Goal: Task Accomplishment & Management: Use online tool/utility

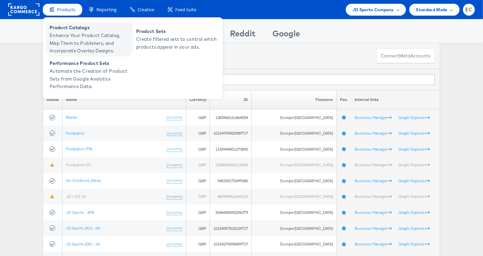
click at [83, 34] on span "Enhance Your Product Catalog, Map Them to Publishers, and Incorporate Overlay D…" at bounding box center [90, 43] width 81 height 23
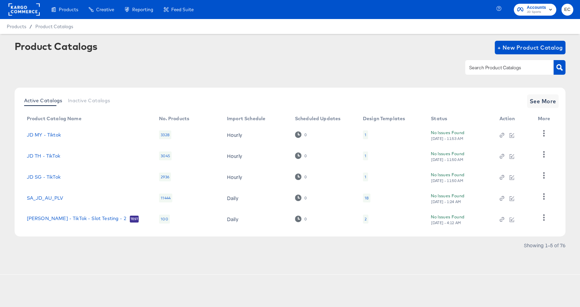
click at [498, 71] on input "text" at bounding box center [504, 68] width 72 height 8
type input "go"
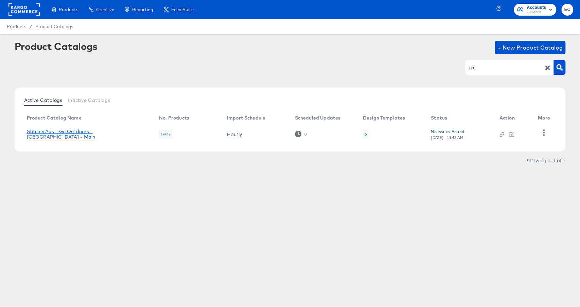
click at [110, 133] on link "StitcherAds - Go Outdoors - UK - Main" at bounding box center [86, 134] width 119 height 11
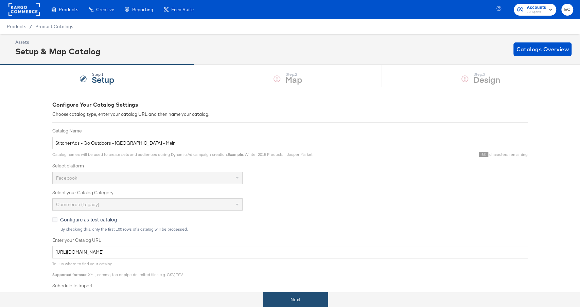
click at [293, 305] on button "Next" at bounding box center [295, 299] width 65 height 15
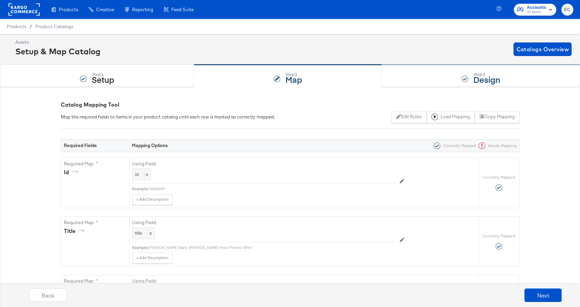
click at [411, 72] on div "Step: 3 Design" at bounding box center [481, 76] width 198 height 22
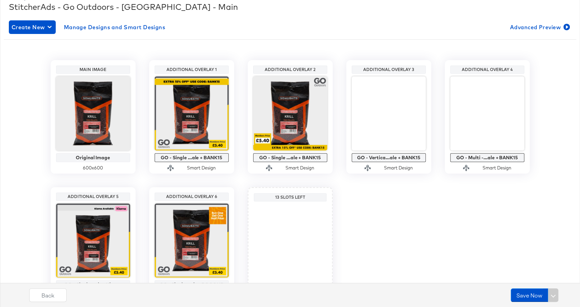
scroll to position [101, 0]
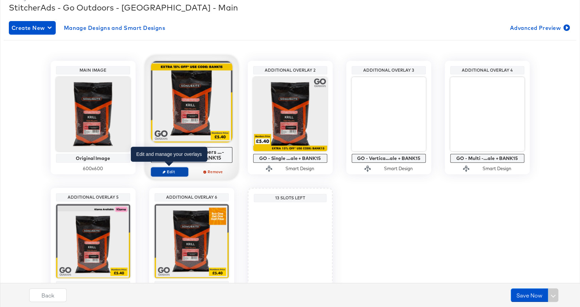
click at [167, 170] on span "Edit" at bounding box center [168, 171] width 31 height 5
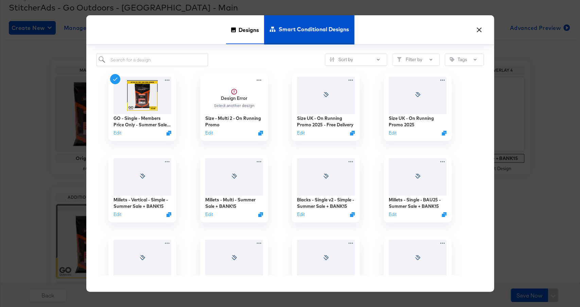
click at [237, 24] on div "Designs" at bounding box center [245, 29] width 38 height 29
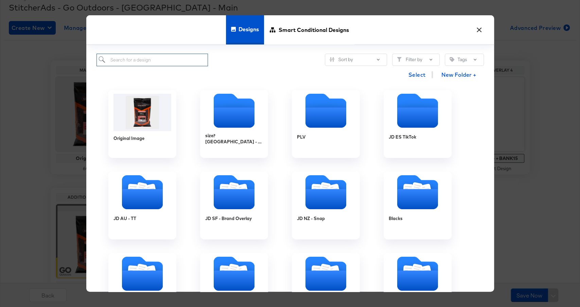
click at [190, 56] on input "search" at bounding box center [152, 60] width 112 height 13
paste input "GO - Single Image - Members Price Only - BAU"
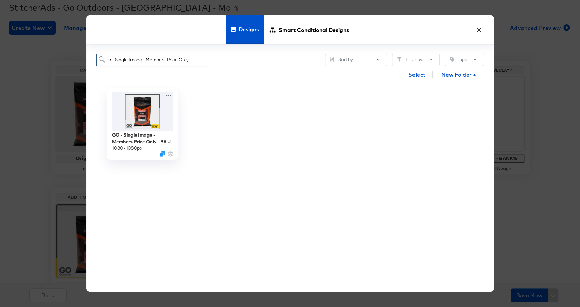
type input "GO - Single Image - Members Price Only - BAU"
click at [148, 121] on img at bounding box center [142, 111] width 61 height 39
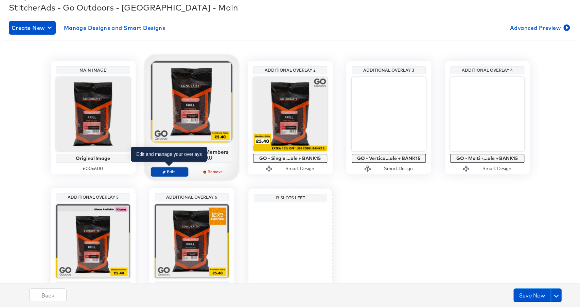
click at [175, 169] on span "Edit" at bounding box center [168, 171] width 31 height 5
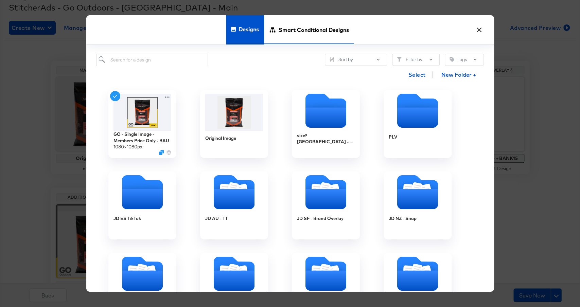
click at [284, 32] on span "Smart Conditional Designs" at bounding box center [313, 30] width 70 height 30
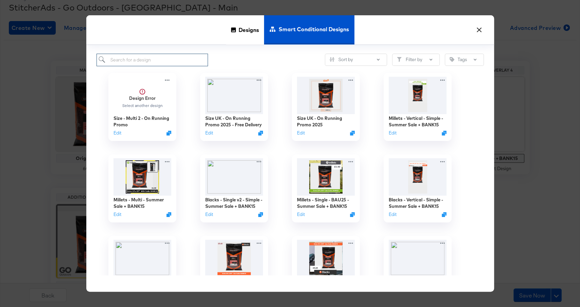
click at [166, 58] on input "search" at bounding box center [152, 60] width 112 height 13
paste input "GO - BAU + Red Sale"
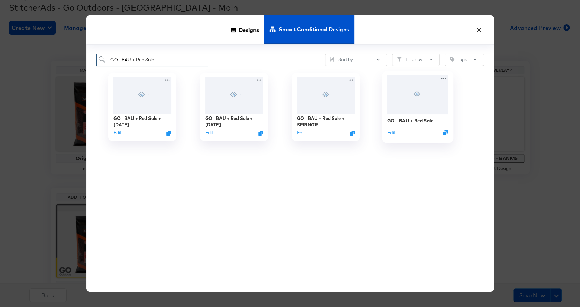
type input "GO - BAU + Red Sale"
click at [245, 25] on span "Designs" at bounding box center [248, 30] width 20 height 30
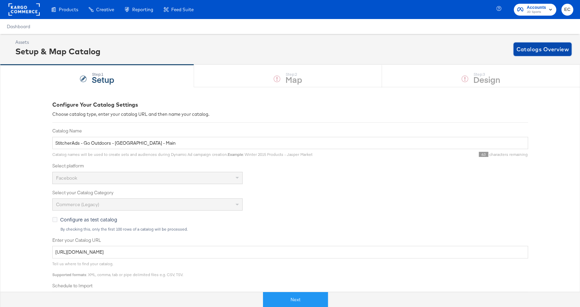
click at [549, 48] on span "Catalogs Overview" at bounding box center [542, 49] width 53 height 10
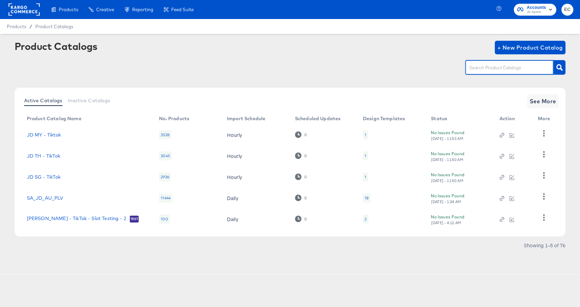
click at [496, 68] on input "text" at bounding box center [504, 68] width 72 height 8
type input "mil"
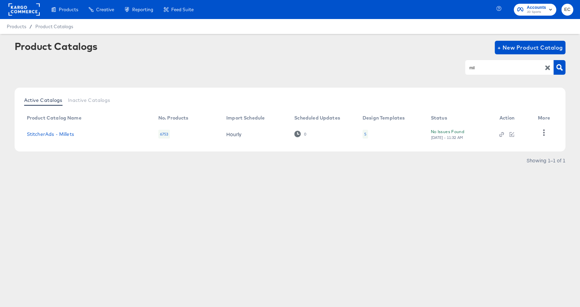
click at [50, 137] on td "StitcherAds - Millets" at bounding box center [86, 134] width 131 height 21
click at [48, 135] on link "StitcherAds - Millets" at bounding box center [50, 133] width 47 height 5
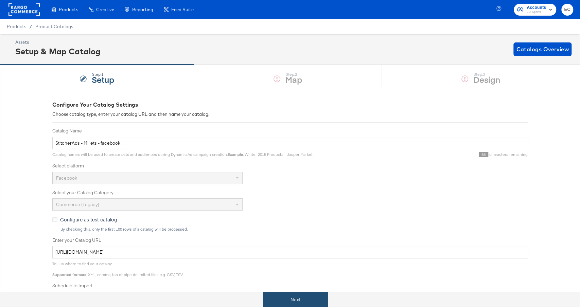
click at [292, 307] on button "Next" at bounding box center [295, 299] width 65 height 15
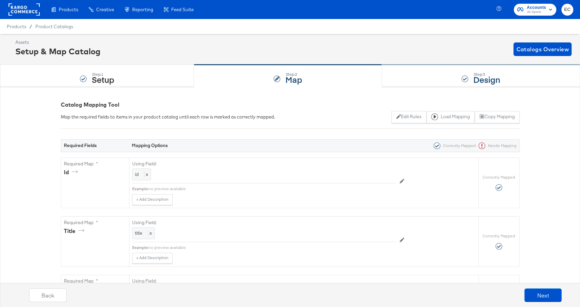
click at [448, 78] on div "Step: 3 Design" at bounding box center [481, 76] width 198 height 22
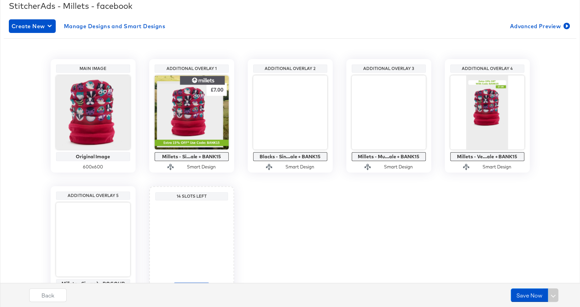
scroll to position [143, 0]
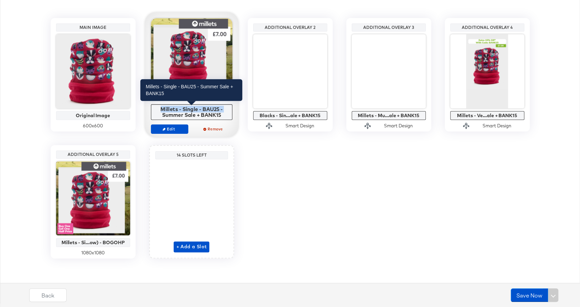
drag, startPoint x: 159, startPoint y: 107, endPoint x: 226, endPoint y: 107, distance: 66.9
click at [226, 107] on div "Millets - Single - BAU25 - Summer Sale + BANK15" at bounding box center [191, 112] width 78 height 12
copy div "Millets - Single - BAU25 -"
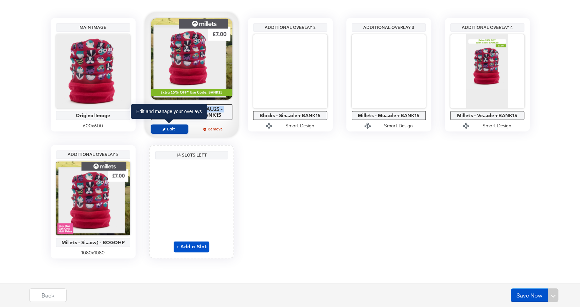
click at [164, 129] on icon "button" at bounding box center [163, 128] width 3 height 3
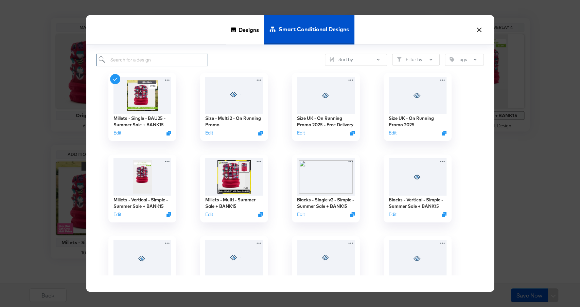
click at [163, 59] on input "search" at bounding box center [152, 60] width 112 height 13
paste input "Millets - Single - BAU25 -"
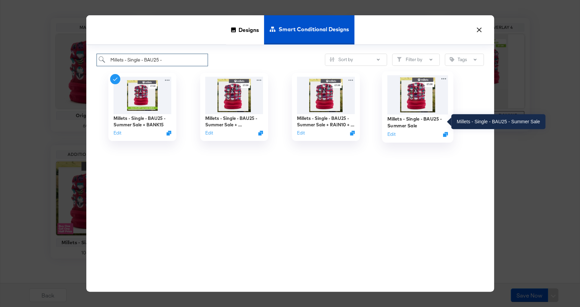
type input "Millets - Single - BAU25 -"
click at [421, 116] on div "Millets - Single - BAU25 - Summer Sale" at bounding box center [417, 121] width 61 height 13
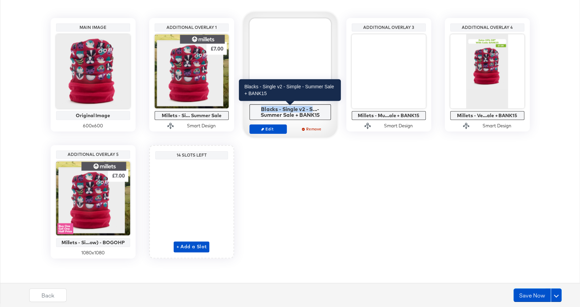
copy div "Blacks - Single v2 - S"
drag, startPoint x: 259, startPoint y: 108, endPoint x: 311, endPoint y: 105, distance: 52.4
click at [312, 106] on div "Blacks - Single v2 - S...- Summer Sale + BANK15" at bounding box center [290, 112] width 78 height 12
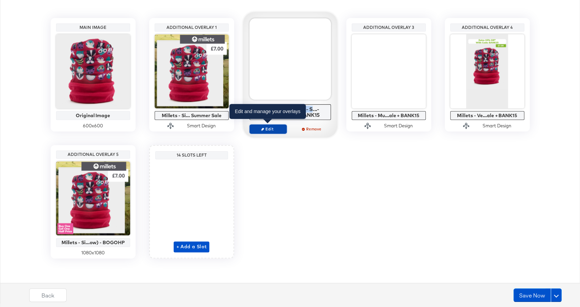
click at [271, 127] on span "Edit" at bounding box center [267, 128] width 31 height 5
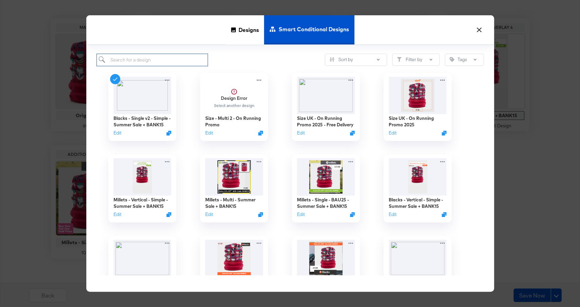
click at [193, 54] on input "search" at bounding box center [152, 60] width 112 height 13
paste input "Blacks - Single v2 - S"
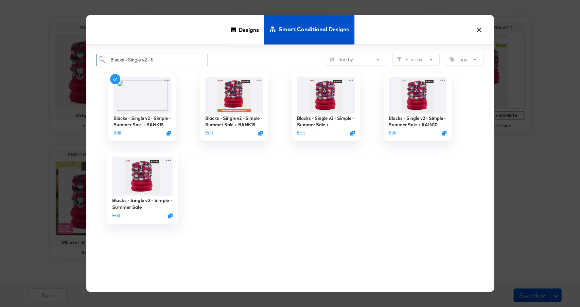
type input "Blacks - Single v2 - S"
click at [145, 179] on img at bounding box center [142, 176] width 61 height 39
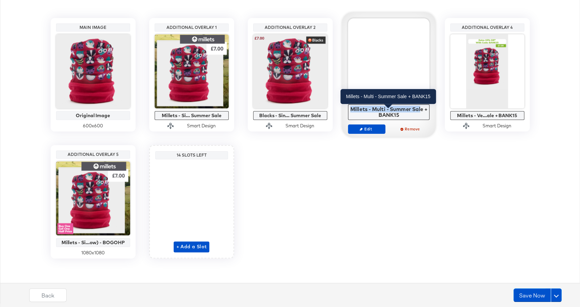
copy div "Millets - Multi - Summer Sal"
drag, startPoint x: 350, startPoint y: 107, endPoint x: 419, endPoint y: 108, distance: 69.3
click at [419, 108] on div "Millets - Multi - Summer Sale + BANK15" at bounding box center [388, 112] width 78 height 12
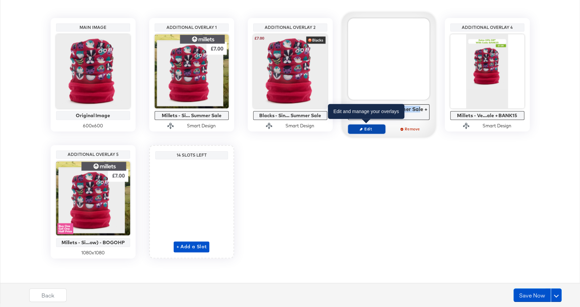
click at [371, 125] on button "Edit" at bounding box center [366, 129] width 37 height 10
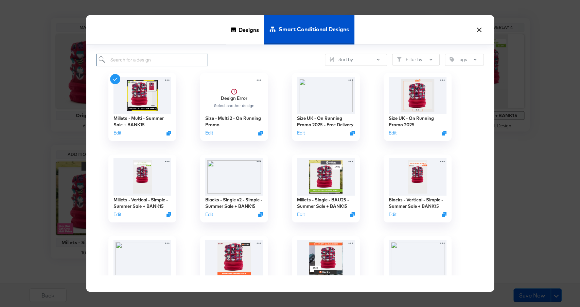
click at [182, 59] on input "search" at bounding box center [152, 60] width 112 height 13
paste input "Millets - Multi - Summer Sal"
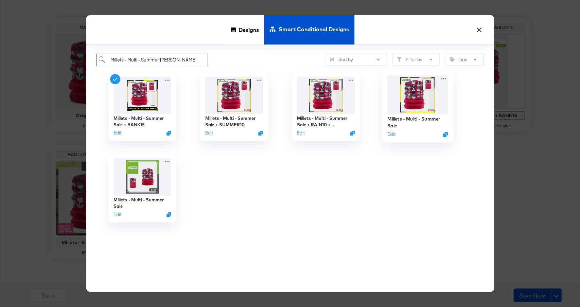
type input "Millets - Multi - Summer Sal"
click at [423, 102] on img at bounding box center [417, 94] width 61 height 39
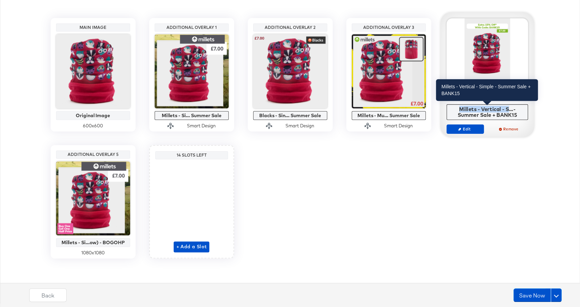
drag, startPoint x: 459, startPoint y: 109, endPoint x: 507, endPoint y: 107, distance: 47.3
click at [507, 107] on div "Millets - Vertical - S...- Summer Sale + BANK15" at bounding box center [487, 112] width 78 height 12
copy div "Millets - Vertical - S"
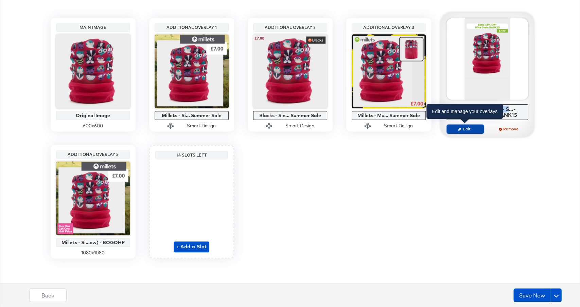
click at [469, 129] on span "Edit" at bounding box center [464, 128] width 31 height 5
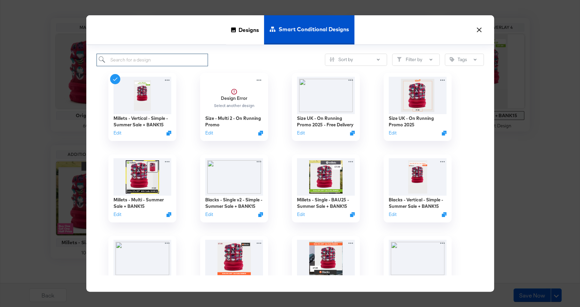
click at [185, 55] on input "search" at bounding box center [152, 60] width 112 height 13
paste input "Millets - Vertical - S"
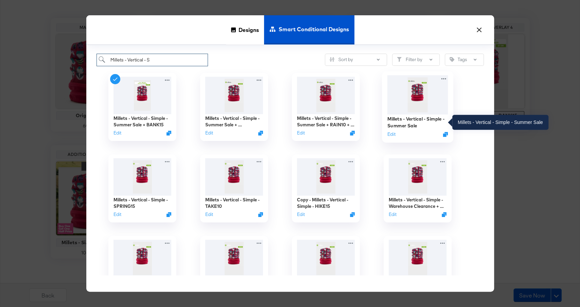
type input "Millets - Vertical - S"
click at [405, 122] on div "Millets - Vertical - Simple - Summer Sale" at bounding box center [417, 121] width 61 height 13
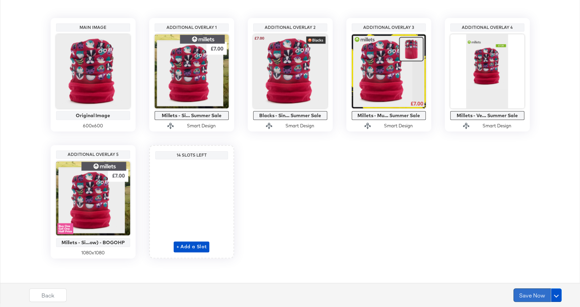
click at [523, 294] on button "Save Now" at bounding box center [531, 295] width 37 height 14
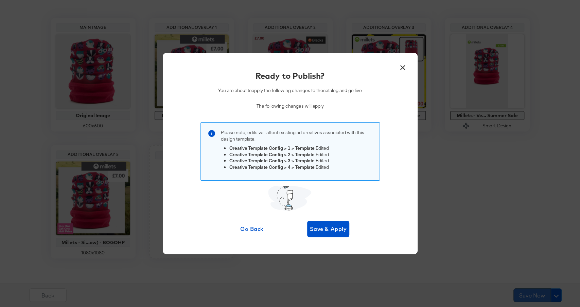
scroll to position [0, 0]
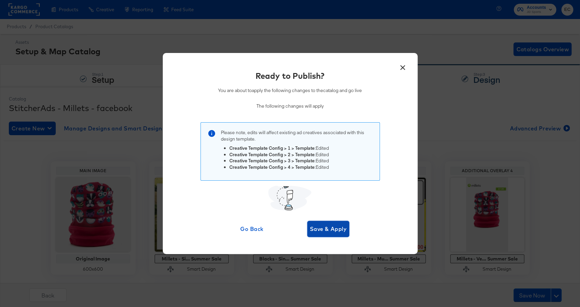
click at [331, 228] on span "Save & Apply" at bounding box center [328, 229] width 37 height 10
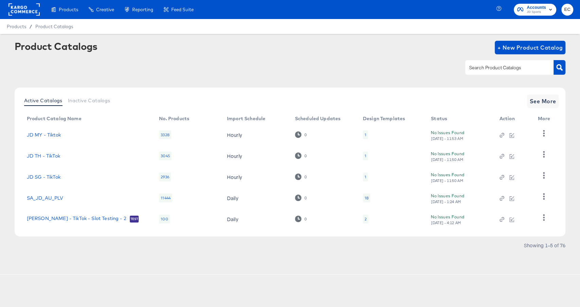
click at [482, 62] on div at bounding box center [509, 67] width 88 height 14
type input "bla"
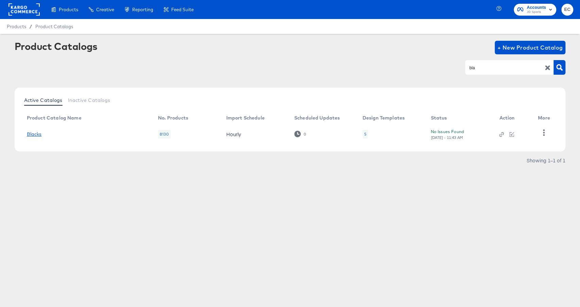
click at [38, 133] on link "Blacks" at bounding box center [34, 133] width 15 height 5
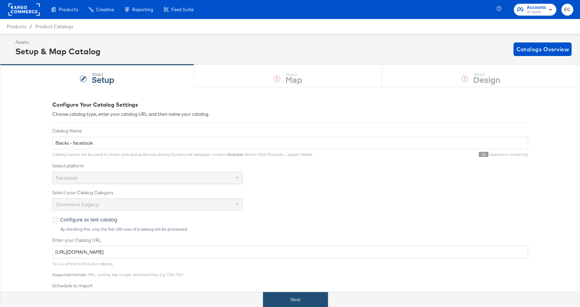
click at [291, 295] on button "Next" at bounding box center [295, 299] width 65 height 15
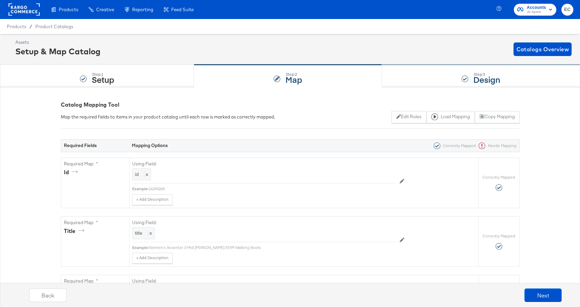
click at [441, 72] on div "Step: 3 Design" at bounding box center [481, 76] width 198 height 22
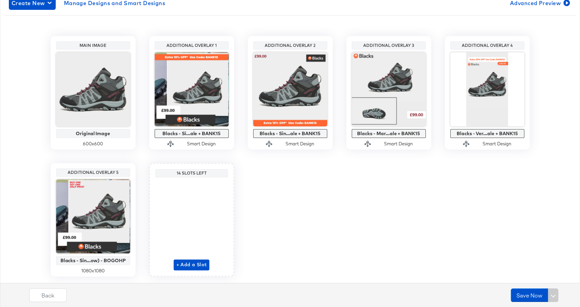
scroll to position [143, 0]
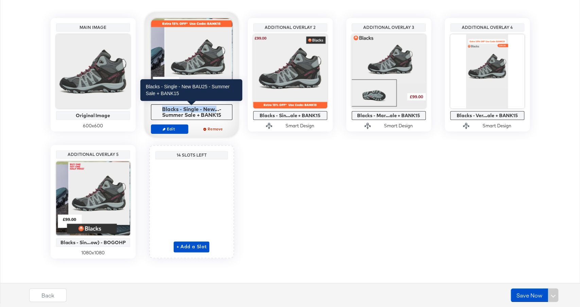
drag, startPoint x: 162, startPoint y: 108, endPoint x: 212, endPoint y: 107, distance: 50.6
click at [212, 107] on div "Blacks - Single - New...- Summer Sale + BANK15" at bounding box center [191, 112] width 78 height 12
copy div "Blacks - Single - Ne"
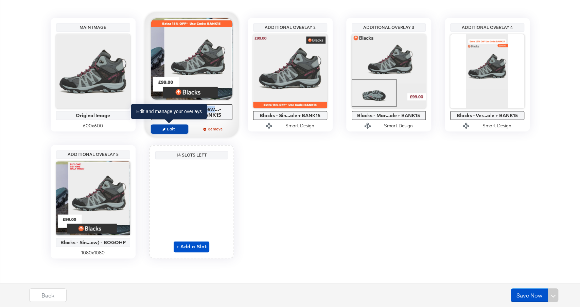
click at [163, 131] on button "Edit" at bounding box center [169, 129] width 37 height 10
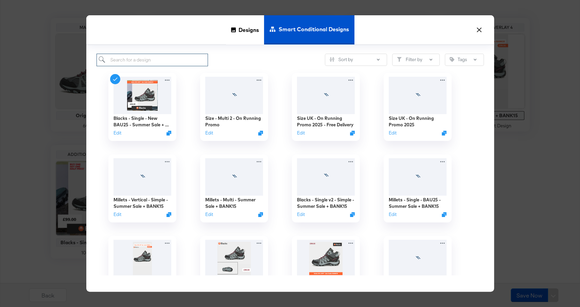
click at [134, 61] on input "search" at bounding box center [152, 60] width 112 height 13
paste input "Blacks - Single - Ne"
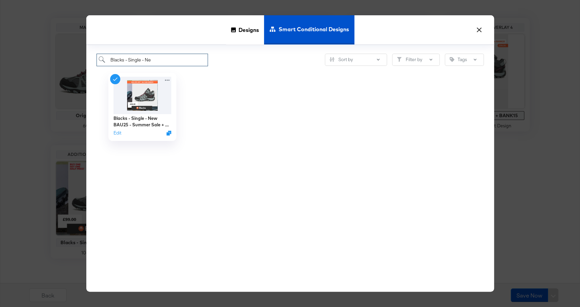
drag, startPoint x: 145, startPoint y: 59, endPoint x: 193, endPoint y: 57, distance: 47.2
click at [193, 59] on input "Blacks - Single - Ne" at bounding box center [152, 60] width 112 height 13
drag, startPoint x: 113, startPoint y: 61, endPoint x: 100, endPoint y: 61, distance: 12.9
click at [100, 61] on input "Blacks - Si" at bounding box center [152, 60] width 112 height 13
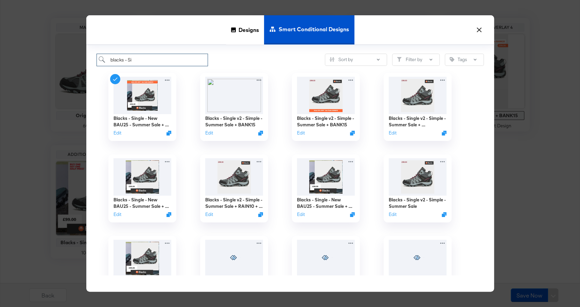
click at [150, 60] on input "blacks - Si" at bounding box center [152, 60] width 112 height 13
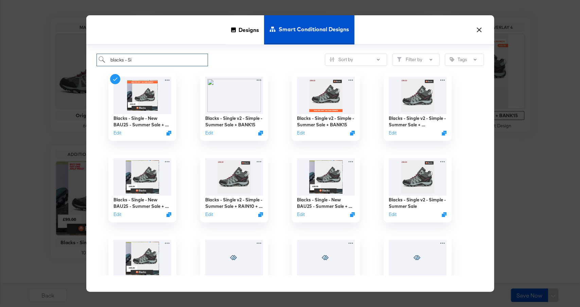
click at [150, 60] on input "blacks - Si" at bounding box center [152, 60] width 112 height 13
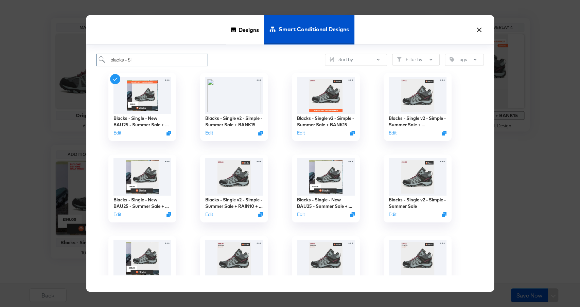
click at [150, 60] on input "blacks - Si" at bounding box center [152, 60] width 112 height 13
paste input "Blacks - Single - Ne"
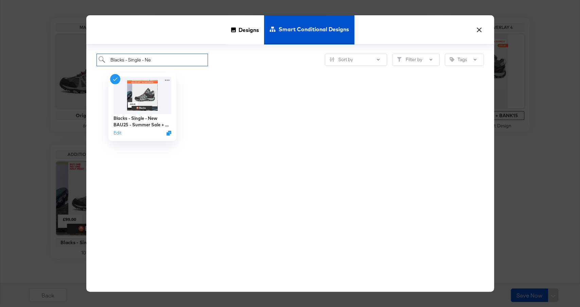
drag, startPoint x: 112, startPoint y: 60, endPoint x: 85, endPoint y: 60, distance: 27.2
click at [85, 60] on div "× Designs Smart Conditional Designs Blacks - Single - Ne Sort by Filter by Tags…" at bounding box center [290, 153] width 580 height 307
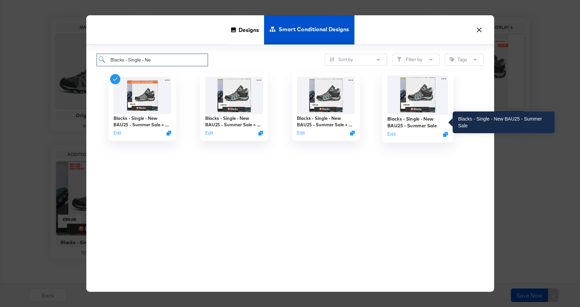
type input "Blacks - Single - Ne"
click at [407, 122] on div "Blacks - Single - New BAU25 - Summer Sale" at bounding box center [417, 121] width 61 height 13
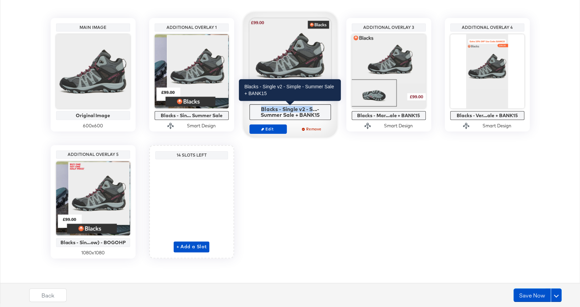
drag, startPoint x: 260, startPoint y: 108, endPoint x: 311, endPoint y: 108, distance: 51.3
click at [311, 108] on div "Blacks - Single v2 - S...- Summer Sale + BANK15" at bounding box center [290, 112] width 78 height 12
copy div "Blacks - Single v2 - S"
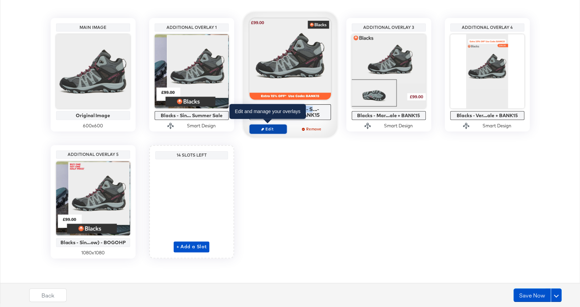
click at [263, 128] on icon "button" at bounding box center [262, 128] width 3 height 3
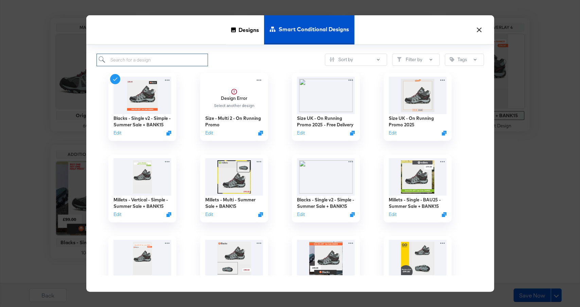
click at [155, 61] on input "search" at bounding box center [152, 60] width 112 height 13
paste input "Blacks - Single v2 - S"
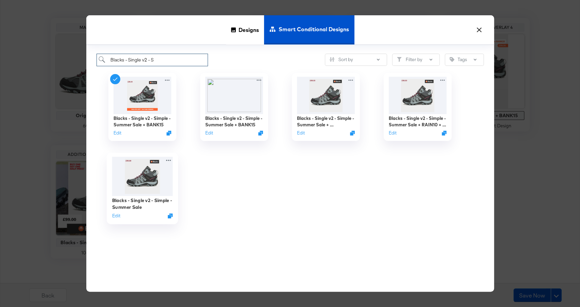
type input "Blacks - Single v2 - S"
click at [140, 173] on img at bounding box center [142, 176] width 61 height 39
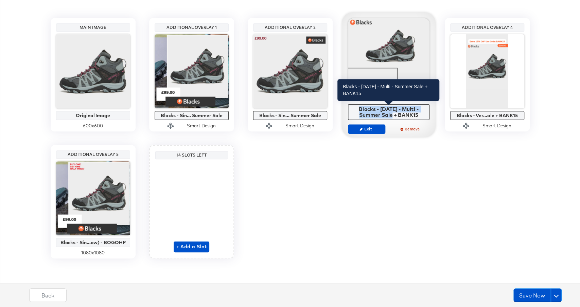
drag, startPoint x: 357, startPoint y: 109, endPoint x: 391, endPoint y: 113, distance: 34.2
click at [391, 113] on div "Blacks - [DATE] - Multi - Summer Sale + BANK15" at bounding box center [388, 112] width 78 height 12
copy div "Blacks - Mar 24 - Multi - Summer Sale"
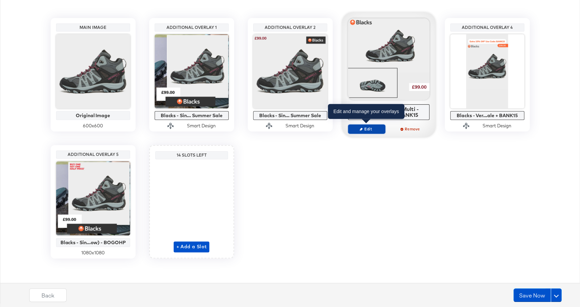
click at [363, 128] on span "Edit" at bounding box center [365, 128] width 31 height 5
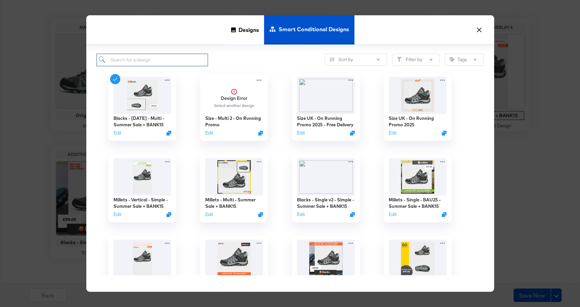
click at [181, 61] on input "search" at bounding box center [152, 60] width 112 height 13
paste input "Blacks - Mar 24 - Multi - Summer Sale"
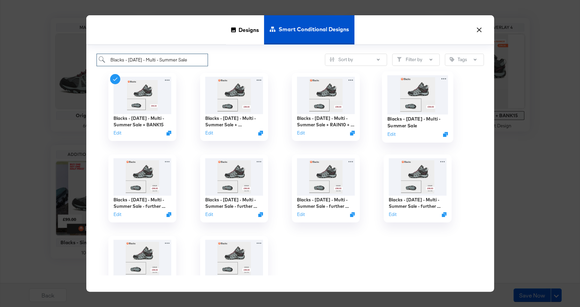
type input "Blacks - Mar 24 - Multi - Summer Sale"
click at [412, 106] on img at bounding box center [417, 94] width 61 height 39
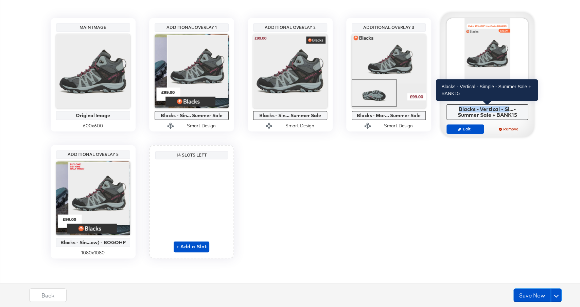
drag, startPoint x: 457, startPoint y: 108, endPoint x: 508, endPoint y: 107, distance: 50.9
click at [508, 107] on div "Blacks - Vertical - Si...- Summer Sale + BANK15" at bounding box center [487, 112] width 78 height 12
copy div "Blacks - Vertical - Si"
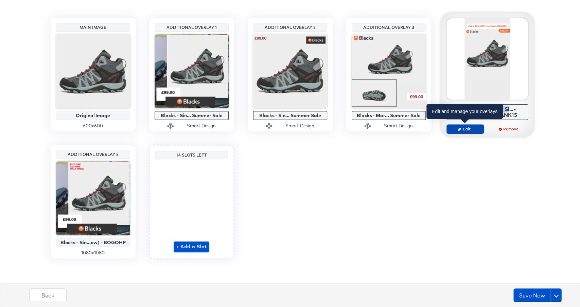
click at [462, 128] on span "Edit" at bounding box center [464, 128] width 31 height 5
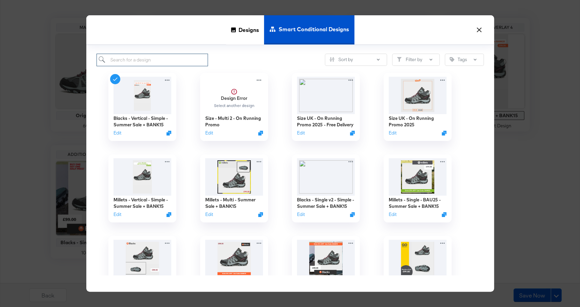
click at [166, 58] on input "search" at bounding box center [152, 60] width 112 height 13
paste input "Blacks - Vertical - Si"
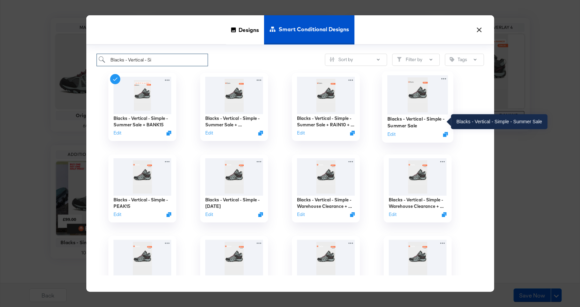
type input "Blacks - Vertical - Si"
click at [421, 120] on div "Blacks - Vertical - Simple - Summer Sale" at bounding box center [417, 121] width 61 height 13
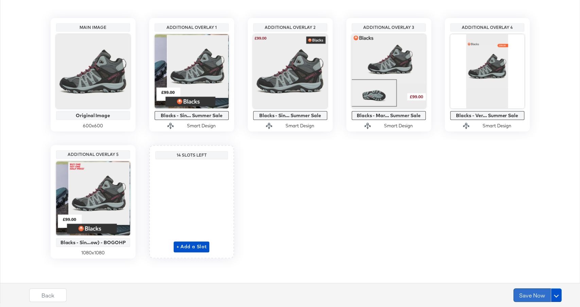
click at [522, 293] on button "Save Now" at bounding box center [531, 295] width 37 height 14
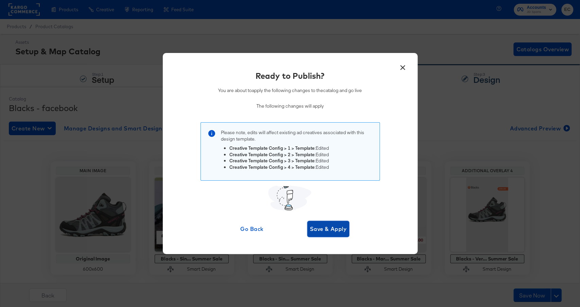
click at [333, 225] on span "Save & Apply" at bounding box center [328, 229] width 37 height 10
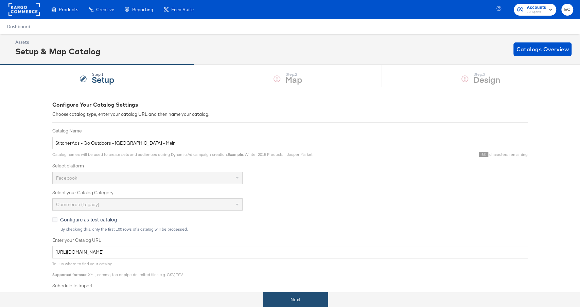
click at [287, 304] on button "Next" at bounding box center [295, 299] width 65 height 15
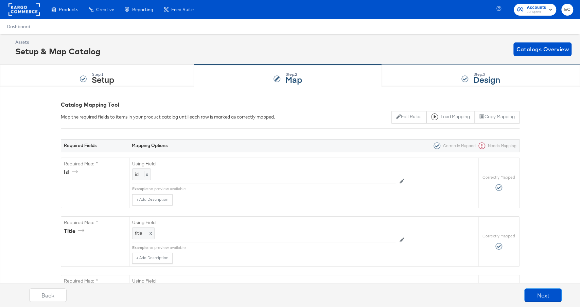
click at [439, 74] on div "Step: 3 Design" at bounding box center [481, 76] width 198 height 22
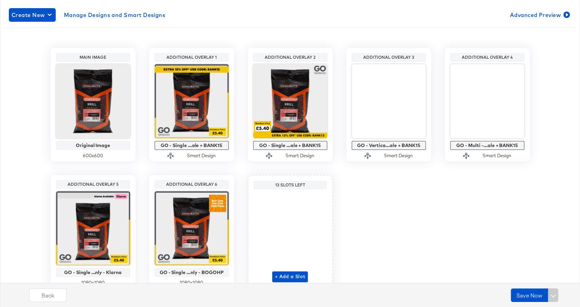
scroll to position [123, 0]
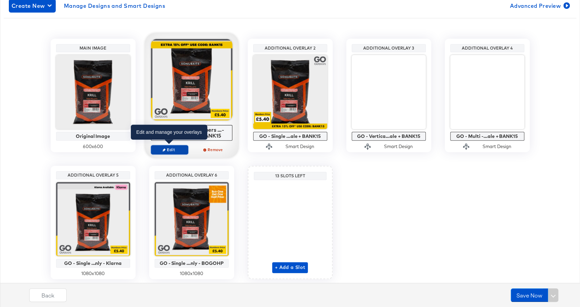
click at [172, 150] on span "Edit" at bounding box center [168, 149] width 31 height 5
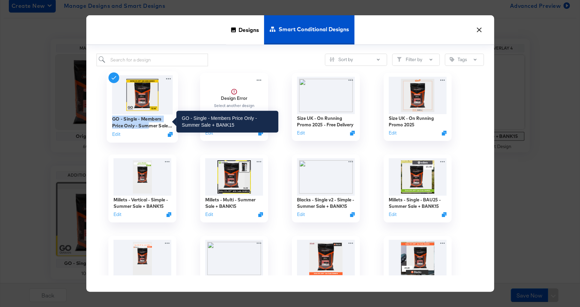
copy div "GO - Single - Members Price Only - Sum"
drag, startPoint x: 102, startPoint y: 119, endPoint x: 150, endPoint y: 122, distance: 48.0
click at [150, 122] on div "GO - Single - Members Price Only - Summer Sale + BANK15 Edit" at bounding box center [142, 106] width 92 height 81
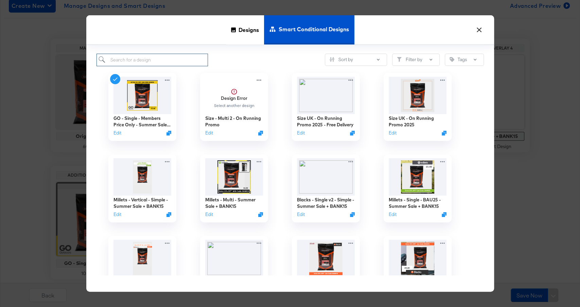
click at [141, 62] on input "search" at bounding box center [152, 60] width 112 height 13
paste input "GO - Single - Members Price Only - Sum"
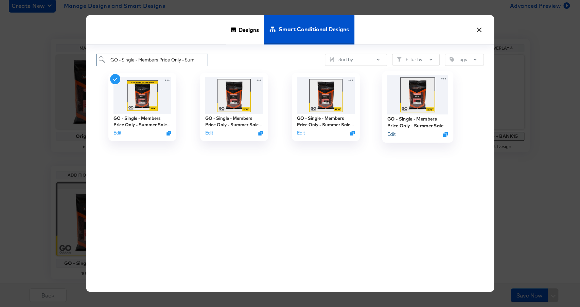
type input "GO - Single - Members Price Only - Sum"
click at [390, 134] on button "Edit" at bounding box center [391, 134] width 8 height 6
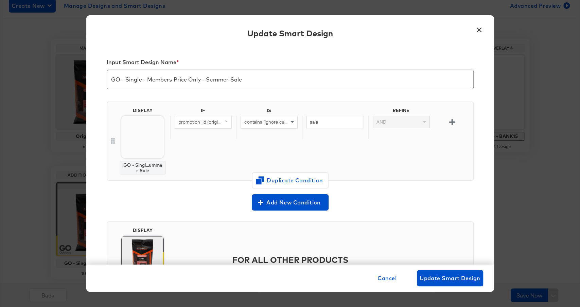
scroll to position [0, 0]
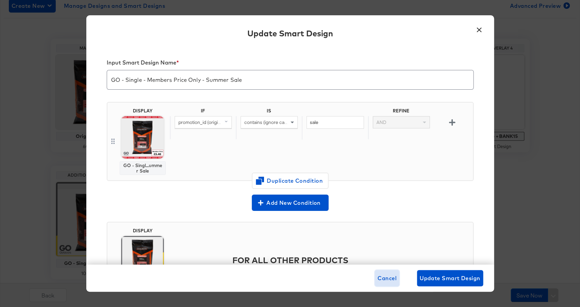
click at [382, 276] on span "Cancel" at bounding box center [386, 278] width 19 height 10
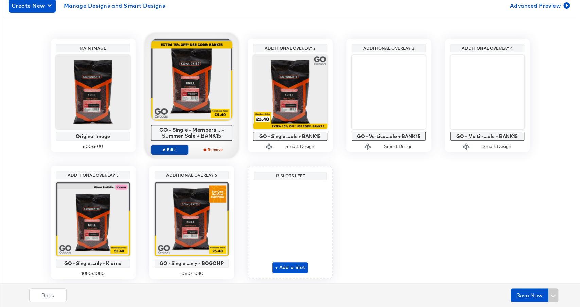
click at [168, 150] on span "Edit" at bounding box center [168, 149] width 31 height 5
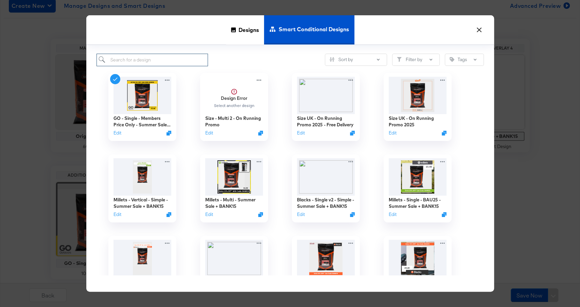
click at [164, 62] on input "search" at bounding box center [152, 60] width 112 height 13
paste input "GO - Single - Members Price Only - Sum"
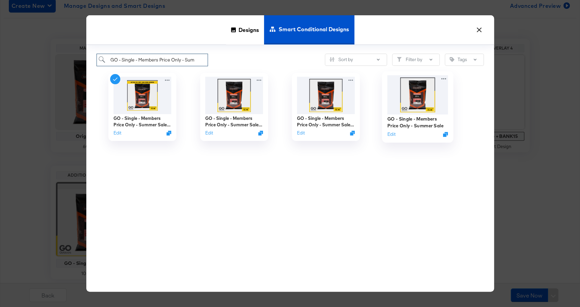
type input "GO - Single - Members Price Only - Sum"
click at [417, 104] on img at bounding box center [417, 94] width 61 height 39
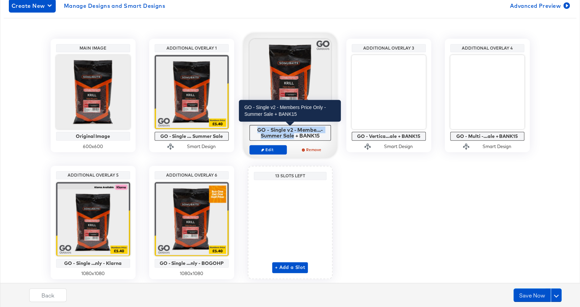
drag, startPoint x: 256, startPoint y: 128, endPoint x: 293, endPoint y: 135, distance: 38.0
click at [294, 135] on div "GO - Single v2 - Membe...- Summer Sale + BANK15" at bounding box center [290, 133] width 78 height 12
copy div "GO - Single v2 - Membe...- Summer Sale"
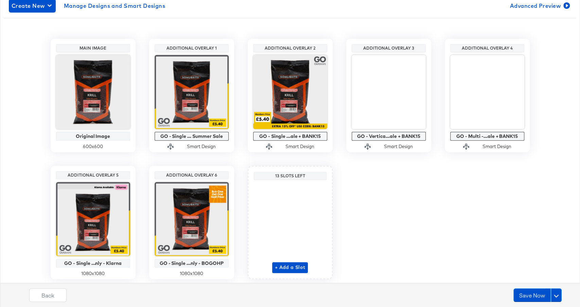
click at [350, 172] on div "Main Image Original Image 600 x 600 Additional Overlay 1 GO - Single ... Summer…" at bounding box center [290, 159] width 572 height 240
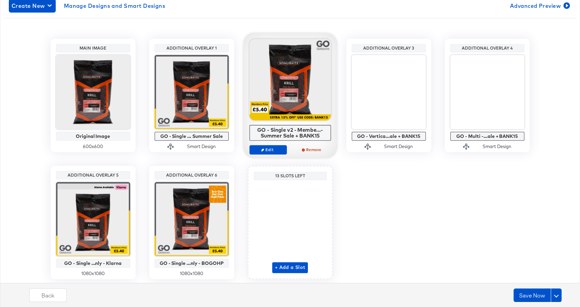
click at [296, 94] on div at bounding box center [289, 79] width 81 height 81
click at [266, 148] on span "Edit" at bounding box center [267, 149] width 31 height 5
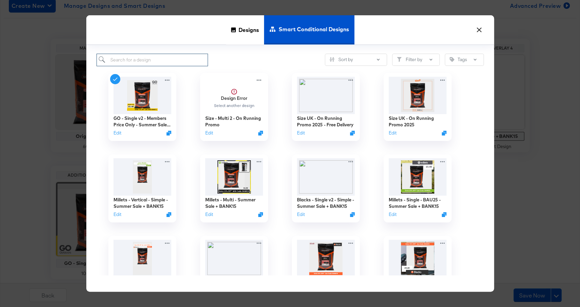
click at [190, 60] on input "search" at bounding box center [152, 60] width 112 height 13
paste input "GO - Single v2 - Membe...- Summer Sale"
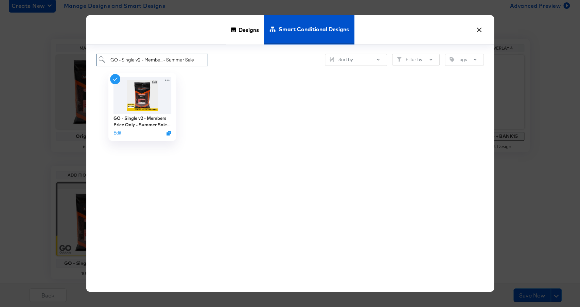
drag, startPoint x: 161, startPoint y: 59, endPoint x: 248, endPoint y: 59, distance: 87.3
click at [248, 59] on div "GO - Single v2 - Membe...- Summer Sale Sort by Filter by Tags" at bounding box center [289, 60] width 387 height 13
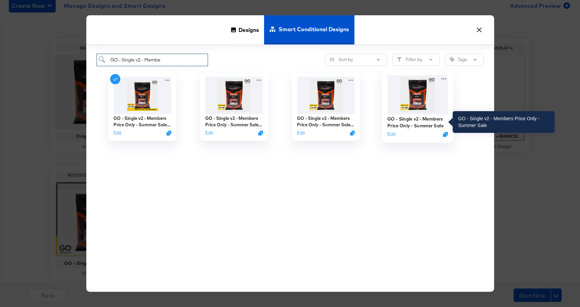
type input "GO - Single v2 - Membe"
click at [412, 120] on div "GO - Single v2 - Members Price Only - Summer Sale" at bounding box center [417, 121] width 61 height 13
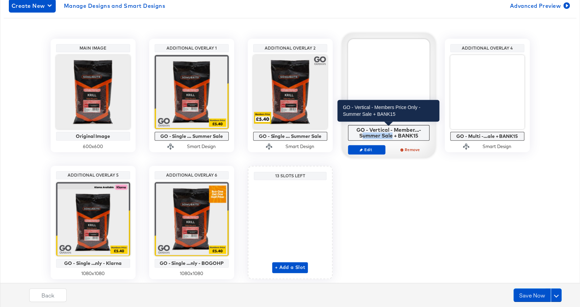
drag, startPoint x: 392, startPoint y: 136, endPoint x: 363, endPoint y: 135, distance: 29.5
click at [363, 135] on div "GO - Vertical - Member...- Summer Sale + BANK15" at bounding box center [388, 133] width 78 height 12
drag, startPoint x: 356, startPoint y: 130, endPoint x: 413, endPoint y: 129, distance: 57.1
click at [413, 129] on div "GO - Vertical - Member...- Summer Sale + BANK15" at bounding box center [388, 133] width 78 height 12
copy div "GO - Vertical - Membe"
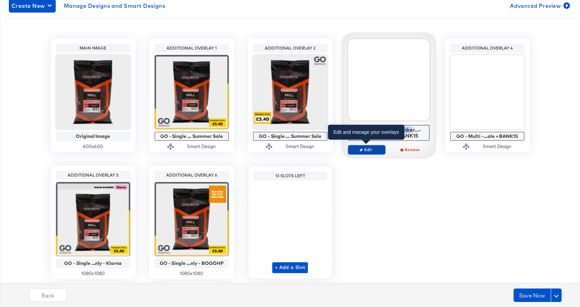
click at [370, 149] on span "Edit" at bounding box center [365, 149] width 31 height 5
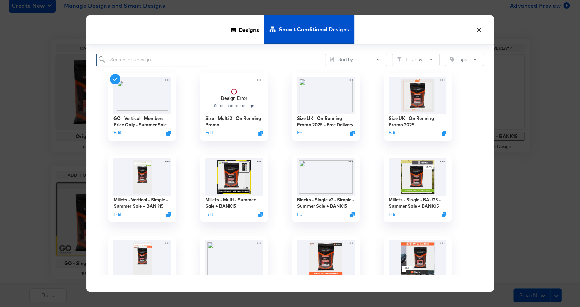
click at [157, 58] on input "search" at bounding box center [152, 60] width 112 height 13
paste input "GO - Vertical - Membe"
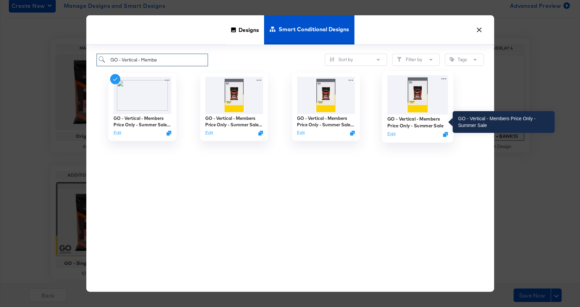
type input "GO - Vertical - Membe"
click at [411, 125] on div "GO - Vertical - Members Price Only - Summer Sale" at bounding box center [417, 121] width 61 height 13
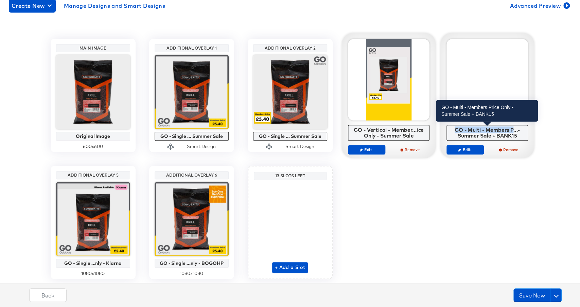
drag, startPoint x: 453, startPoint y: 128, endPoint x: 512, endPoint y: 129, distance: 59.8
click at [512, 129] on div "GO - Multi - Members P...- Summer Sale + BANK15" at bounding box center [487, 133] width 78 height 12
copy div "GO - Multi - Members P"
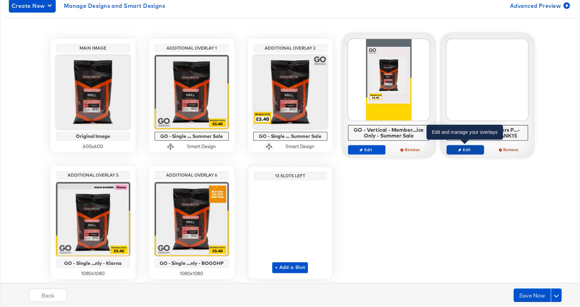
click at [459, 150] on icon "button" at bounding box center [459, 149] width 3 height 3
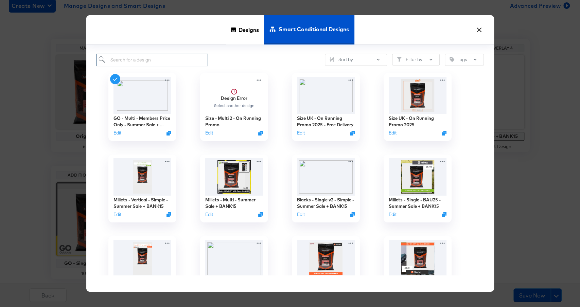
click at [130, 56] on input "search" at bounding box center [152, 60] width 112 height 13
paste input "GO - Multi - Members P"
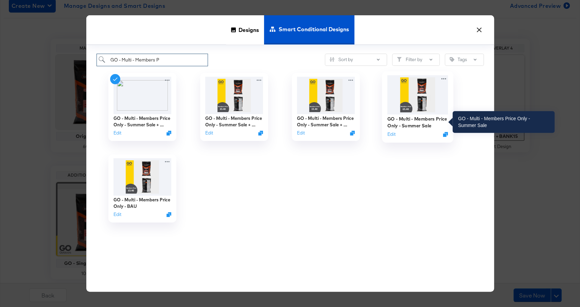
type input "GO - Multi - Members P"
click at [417, 121] on div "GO - Multi - Members Price Only - Summer Sale" at bounding box center [417, 121] width 61 height 13
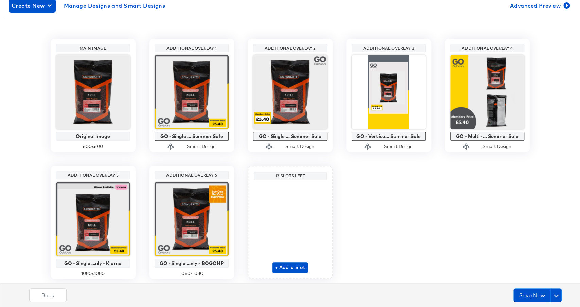
scroll to position [121, 0]
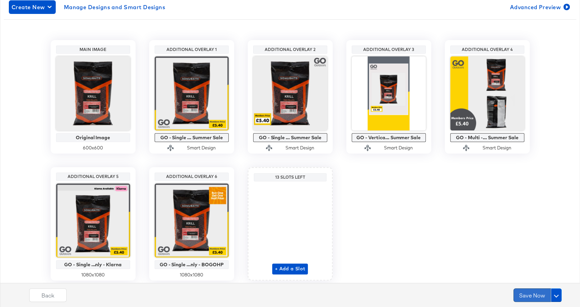
click at [529, 297] on button "Save Now" at bounding box center [531, 295] width 37 height 14
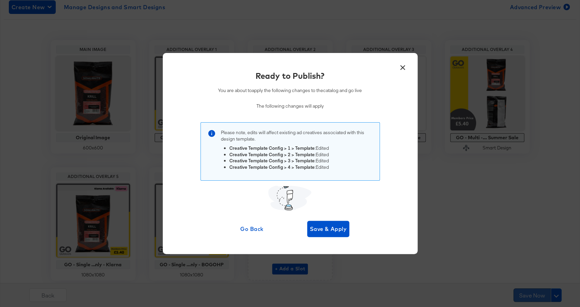
scroll to position [0, 0]
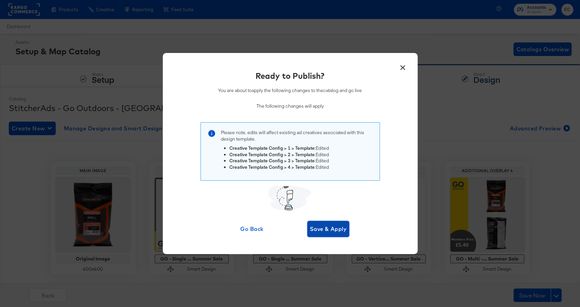
click at [329, 229] on span "Save & Apply" at bounding box center [328, 229] width 37 height 10
